Goal: Answer question/provide support: Share knowledge or assist other users

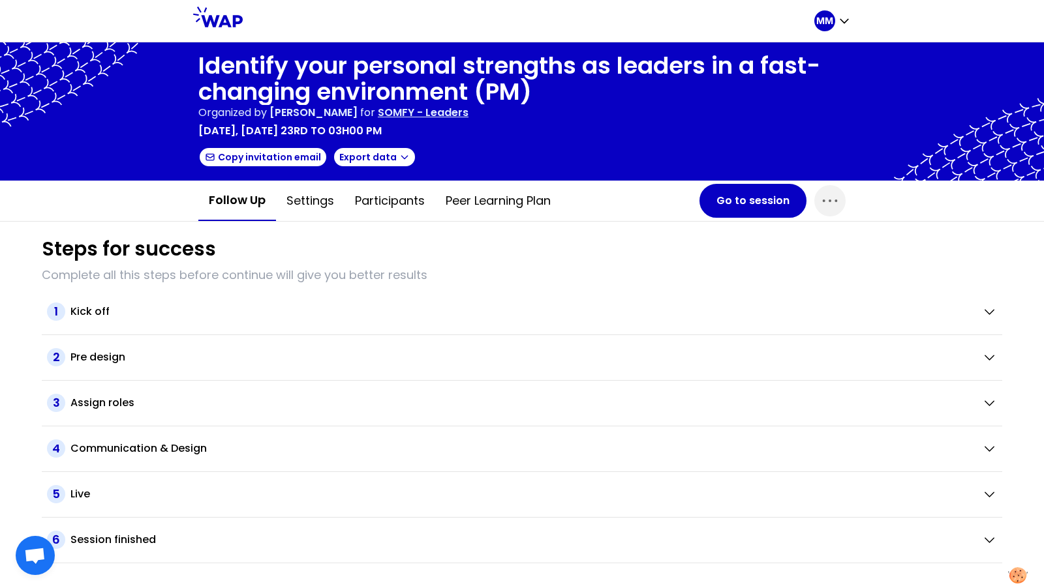
click at [468, 117] on p "SOMFY - Leaders" at bounding box center [423, 113] width 91 height 16
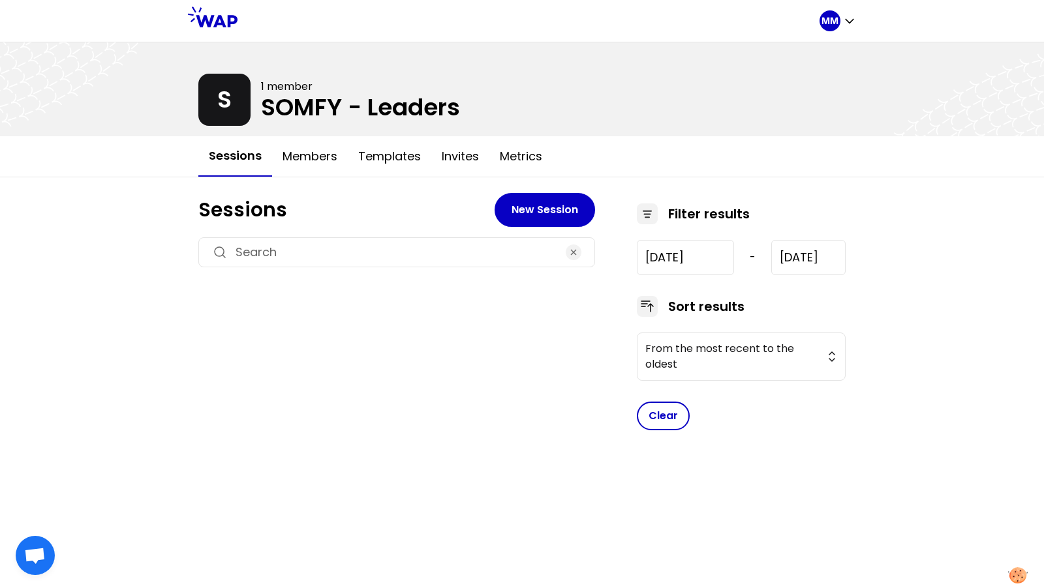
type input "[DATE]"
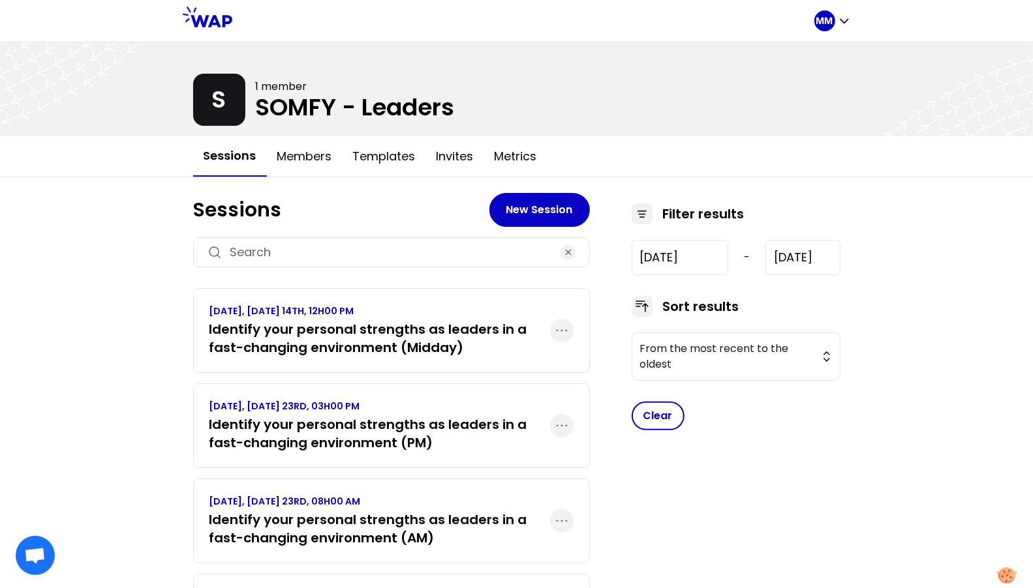
click at [404, 334] on h3 "Identify your personal strengths as leaders in a fast-changing environment (Mid…" at bounding box center [379, 338] width 341 height 37
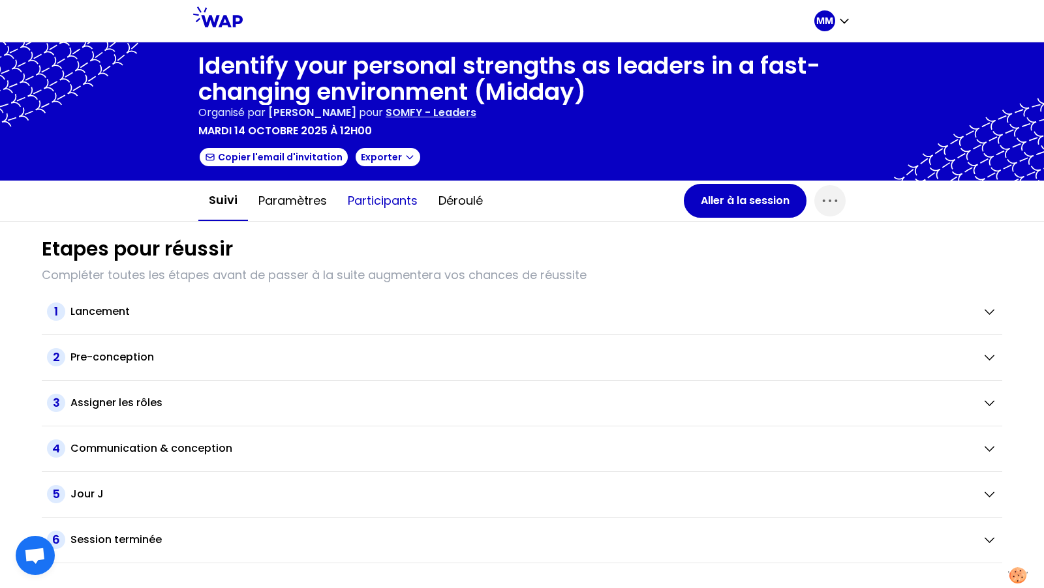
click at [378, 196] on button "Participants" at bounding box center [382, 200] width 91 height 39
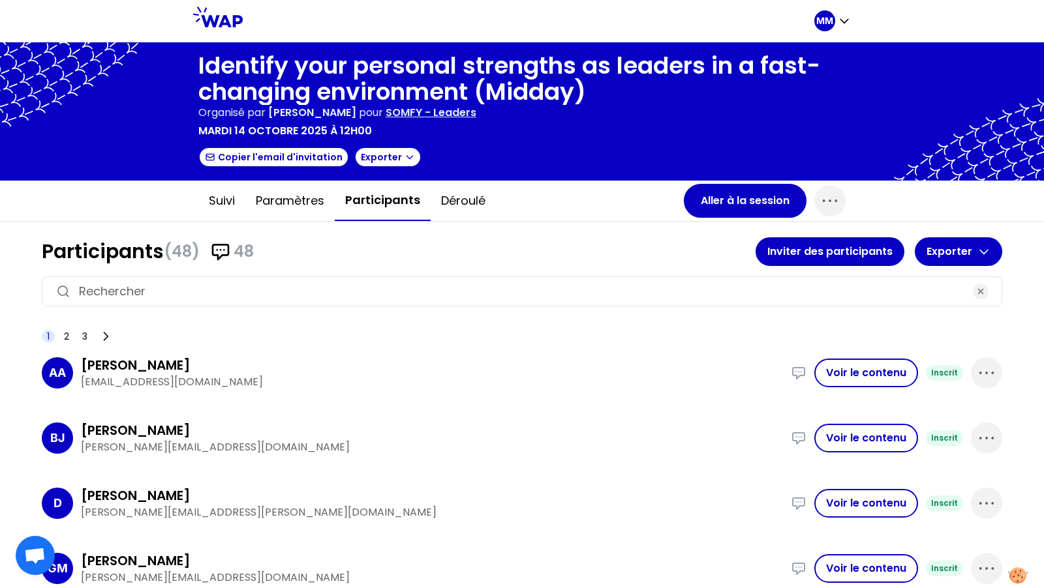
click at [406, 288] on input at bounding box center [522, 291] width 886 height 18
paste input "[PERSON_NAME][EMAIL_ADDRESS][DOMAIN_NAME]"
type input "[PERSON_NAME][EMAIL_ADDRESS][DOMAIN_NAME]"
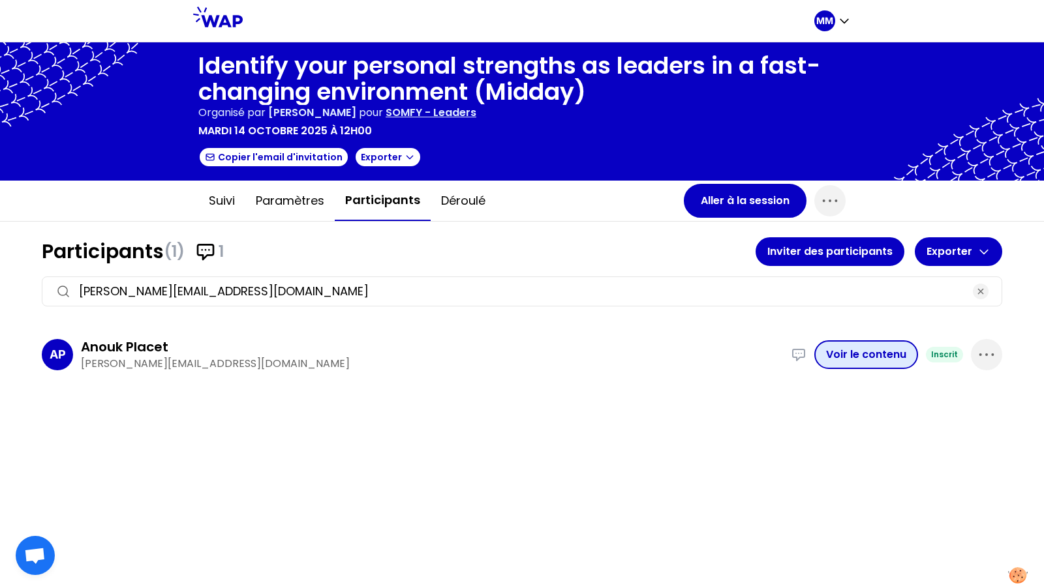
click at [875, 359] on button "Voir le contenu" at bounding box center [866, 355] width 104 height 29
